Goal: Task Accomplishment & Management: Manage account settings

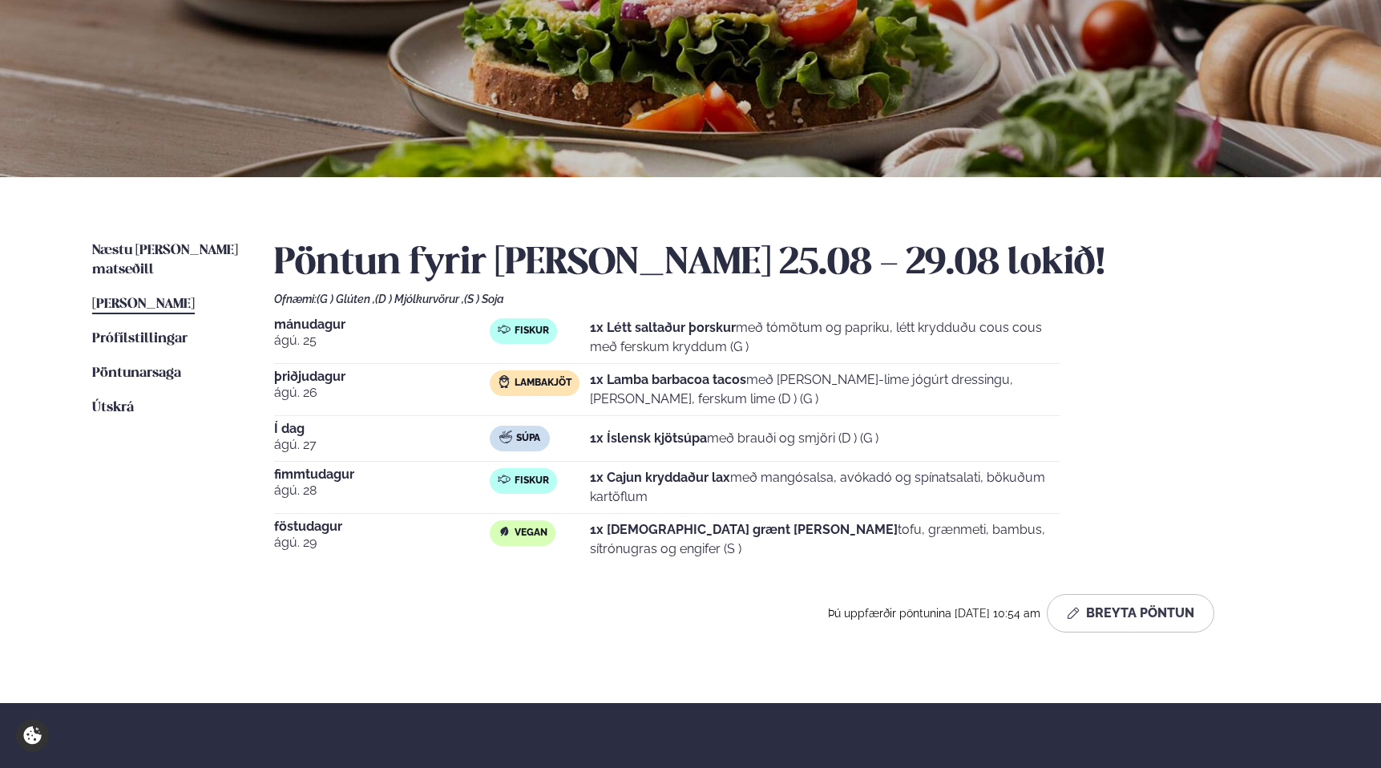
scroll to position [182, 0]
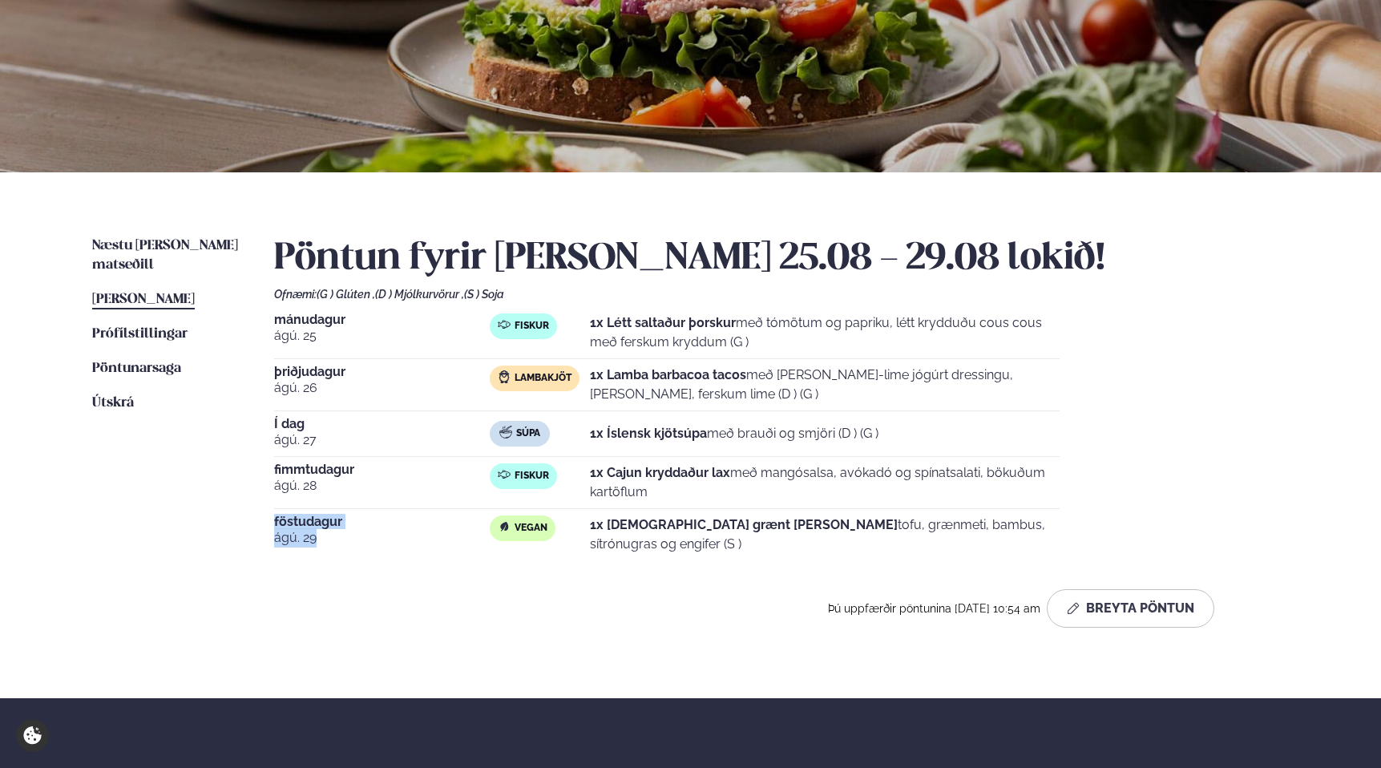
drag, startPoint x: 276, startPoint y: 519, endPoint x: 321, endPoint y: 537, distance: 48.5
click at [321, 537] on div "[DATE]" at bounding box center [382, 534] width 216 height 38
click at [384, 555] on div "Pöntun fyrir [PERSON_NAME] 25.08 - 29.08 lokið! Ofnæmi: (G ) Glúten , (D ) Mjól…" at bounding box center [781, 431] width 1015 height 391
click at [346, 600] on div "Þú uppfærðir pöntunina [DATE] 10:54 am Breyta Pöntun" at bounding box center [744, 608] width 940 height 38
click at [150, 243] on span "Næstu [PERSON_NAME] matseðill" at bounding box center [165, 255] width 146 height 33
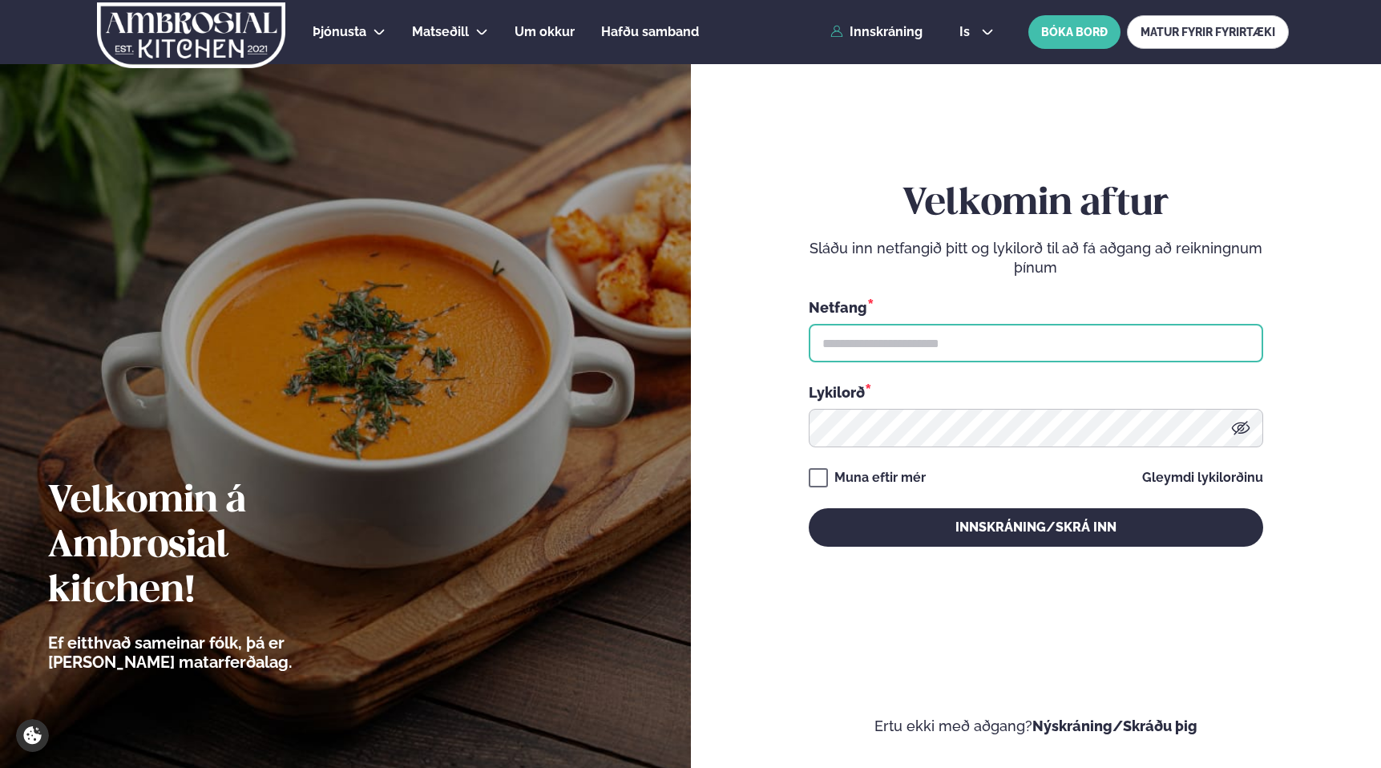
click at [906, 325] on input "text" at bounding box center [1036, 343] width 455 height 38
type input "**********"
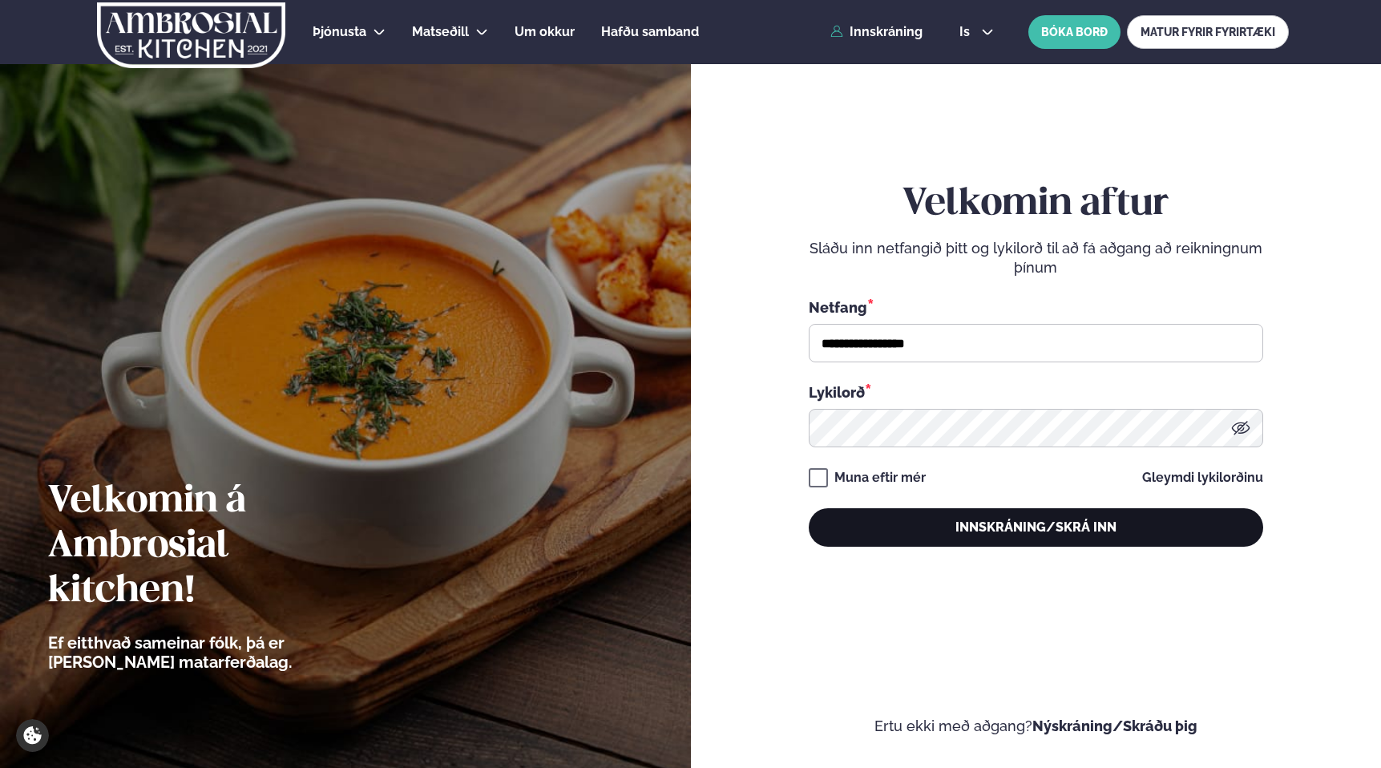
click at [1013, 523] on button "Innskráning/Skrá inn" at bounding box center [1036, 527] width 455 height 38
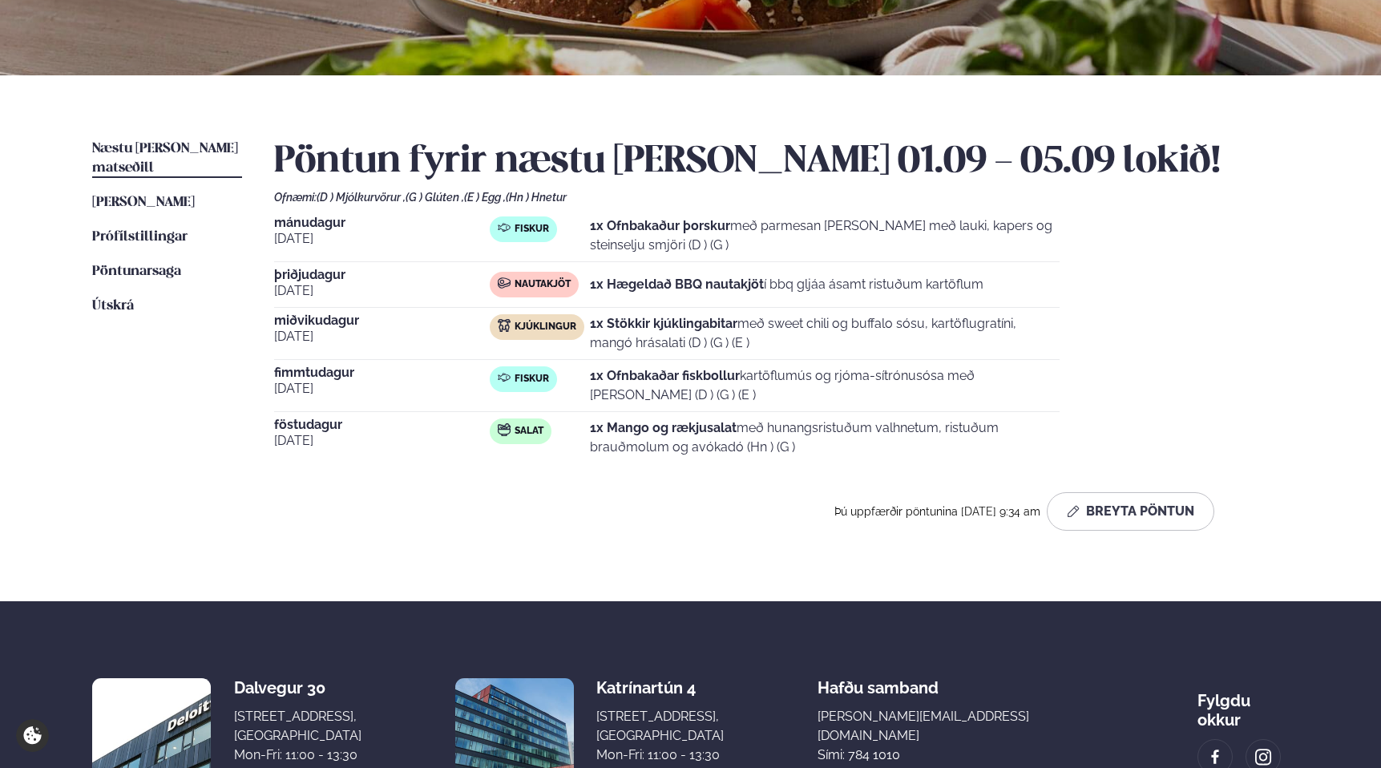
scroll to position [223, 0]
